Goal: Task Accomplishment & Management: Manage account settings

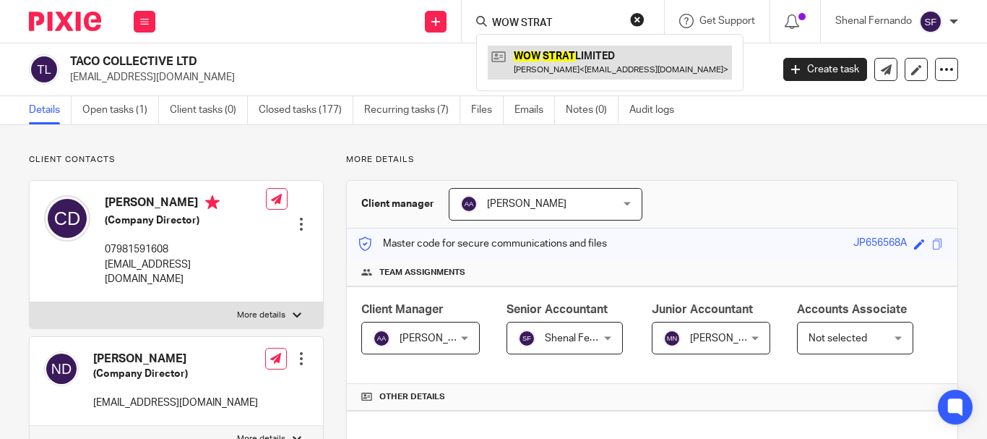
type input "WOW STRAT"
click at [536, 49] on link at bounding box center [610, 62] width 244 height 33
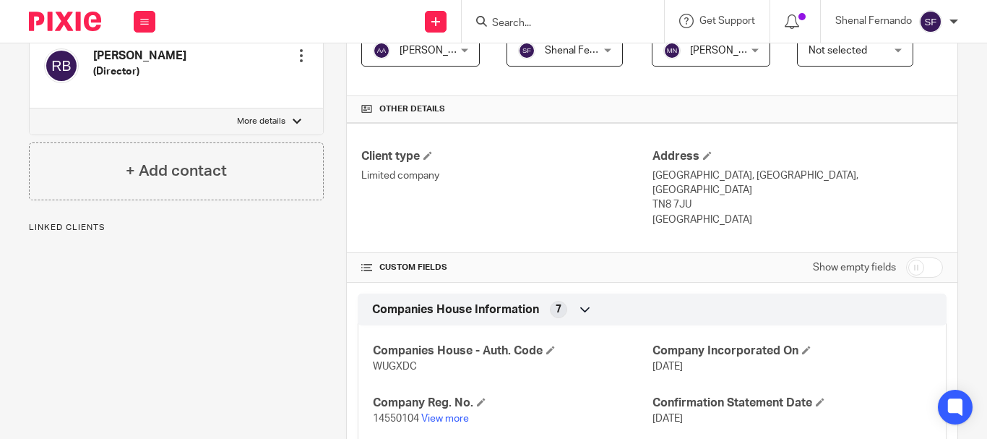
scroll to position [289, 0]
click at [925, 276] on input "checkbox" at bounding box center [924, 266] width 37 height 20
checkbox input "true"
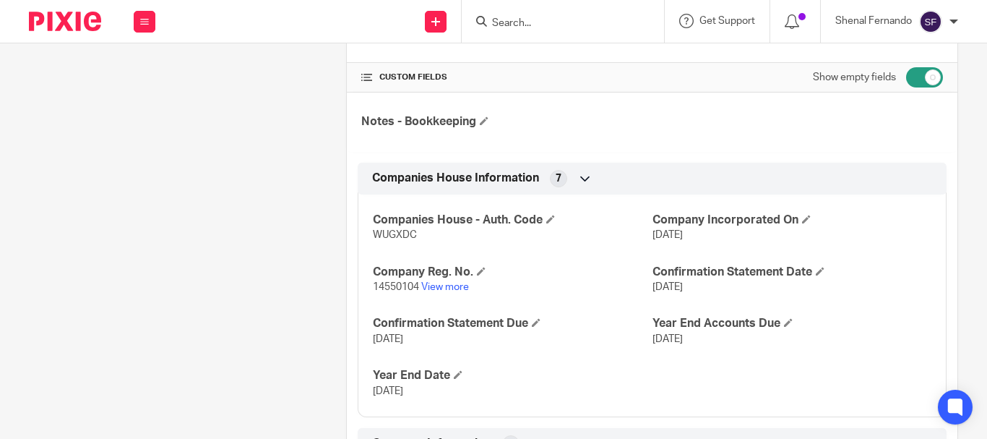
scroll to position [578, 0]
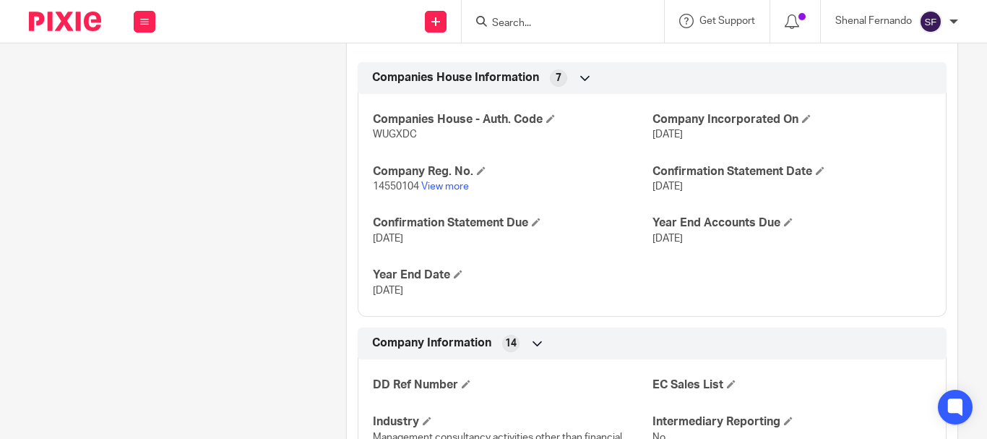
click at [380, 142] on p "WUGXDC" at bounding box center [512, 134] width 279 height 14
copy span "WUGXDC"
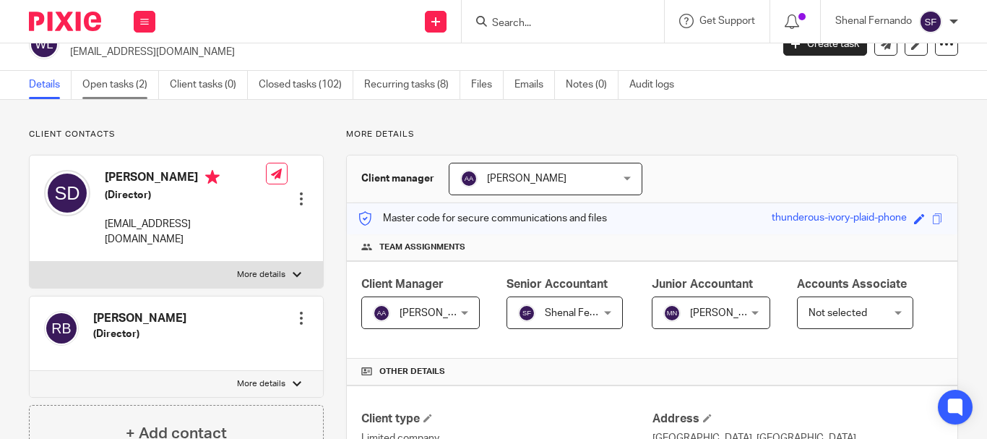
scroll to position [0, 0]
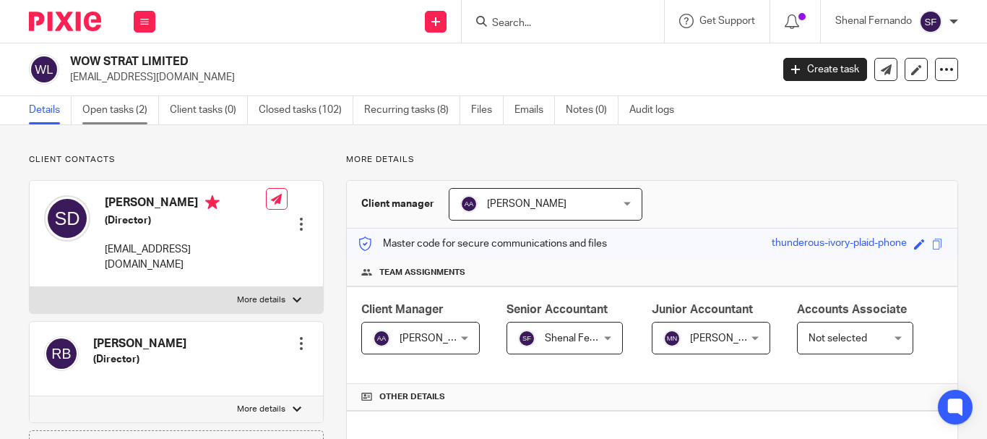
click at [110, 108] on link "Open tasks (2)" at bounding box center [120, 110] width 77 height 28
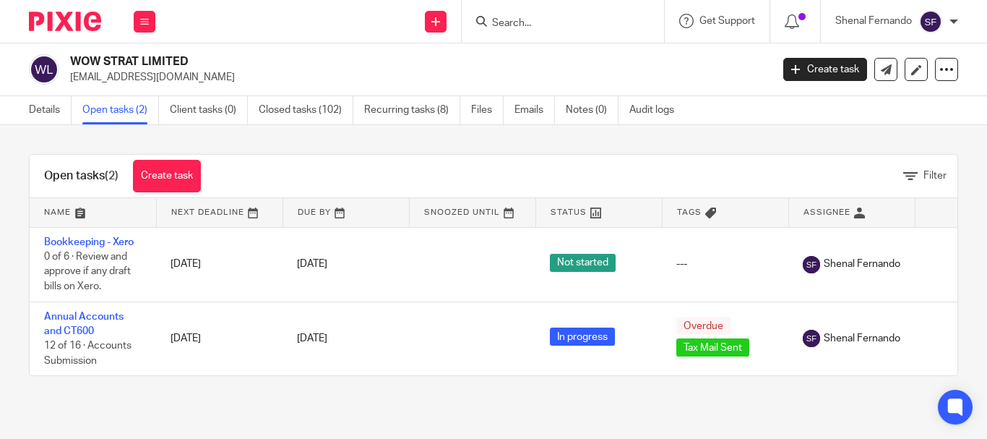
drag, startPoint x: 0, startPoint y: 0, endPoint x: 207, endPoint y: 56, distance: 215.0
click at [207, 56] on div "WOW STRAT LIMITED stanislas.dumontdechassart@gmail.com" at bounding box center [395, 69] width 733 height 30
copy h2 "WOW STRAT LIMITED"
click at [87, 103] on link "Open tasks (2)" at bounding box center [120, 110] width 77 height 28
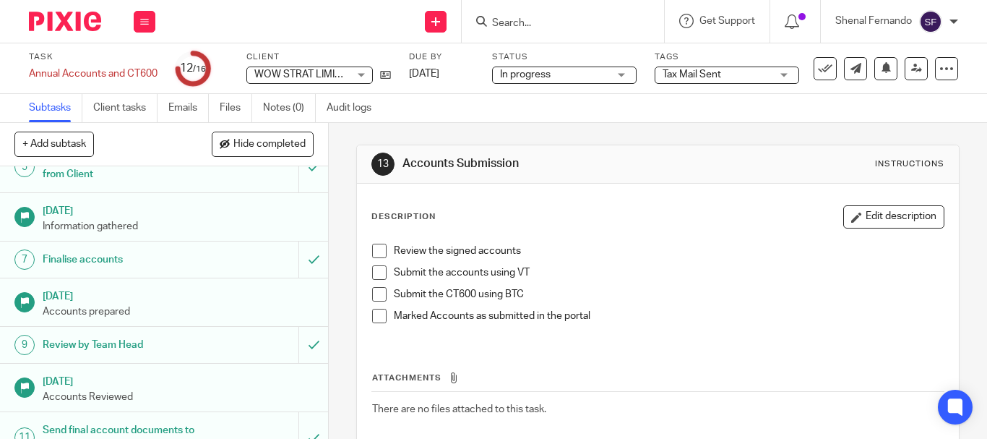
scroll to position [434, 0]
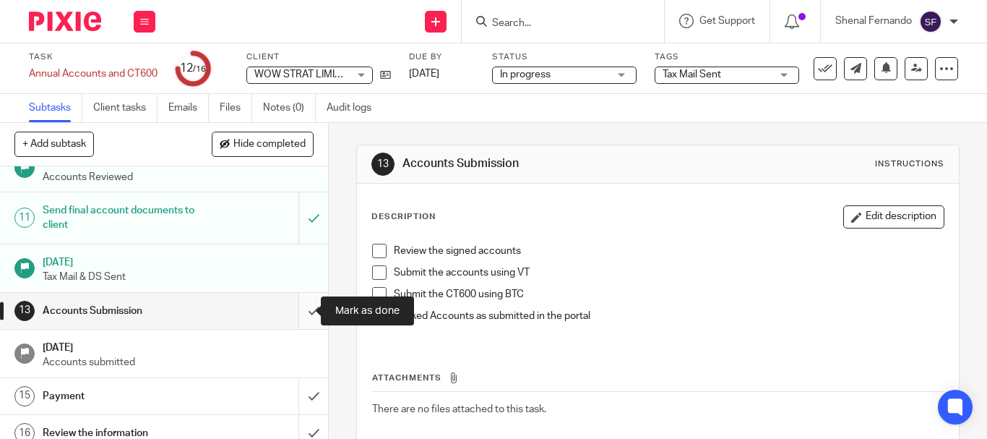
click at [309, 304] on input "submit" at bounding box center [164, 311] width 328 height 36
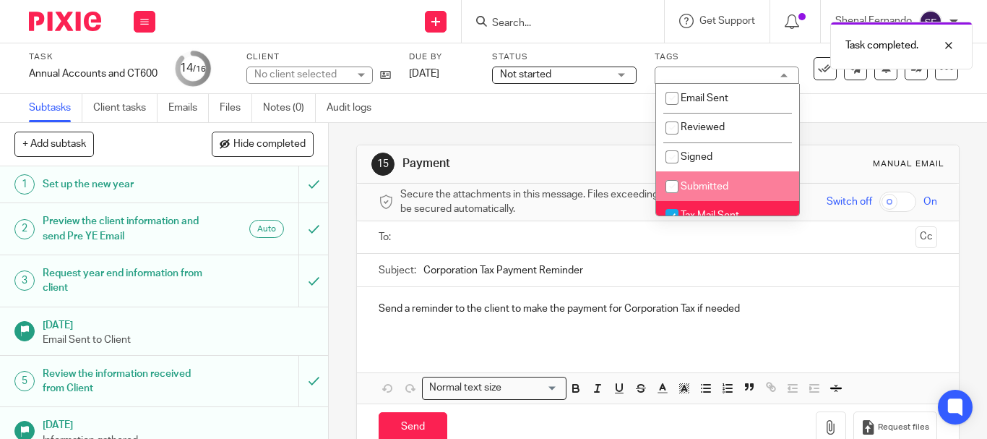
click at [674, 184] on input "checkbox" at bounding box center [672, 186] width 27 height 27
checkbox input "true"
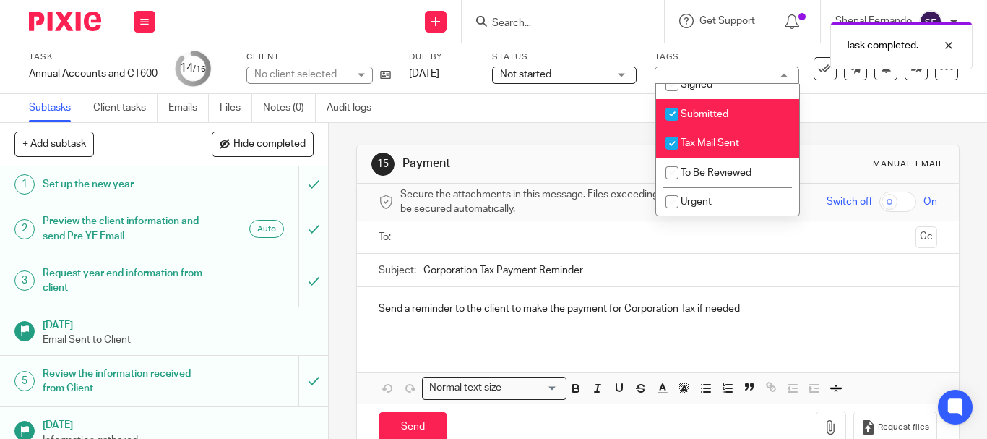
click at [674, 136] on input "checkbox" at bounding box center [672, 142] width 27 height 27
checkbox input "false"
click at [508, 135] on div "15 Payment Manual email Secure the attachments in this message. Files exceeding…" at bounding box center [658, 298] width 604 height 350
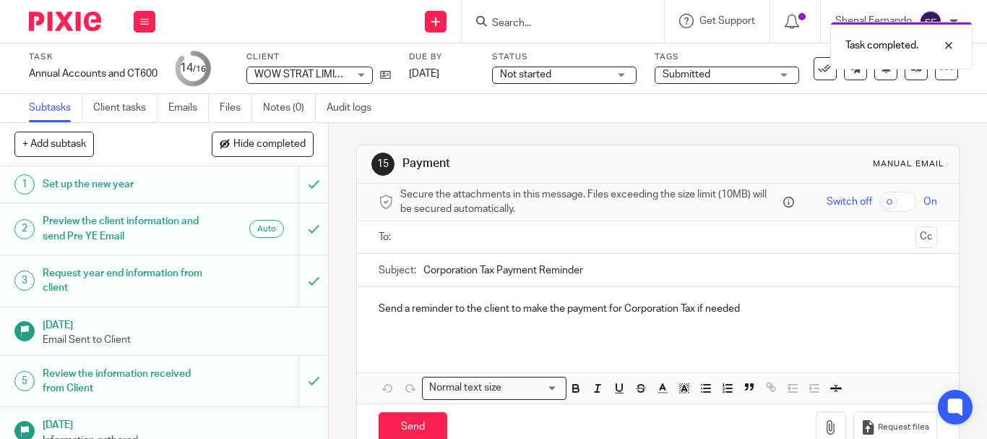
scroll to position [447, 0]
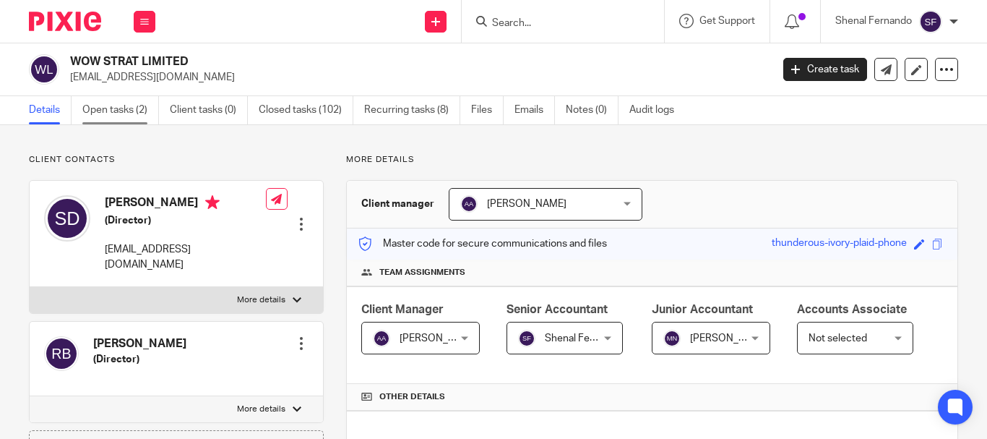
click at [101, 101] on link "Open tasks (2)" at bounding box center [120, 110] width 77 height 28
